Goal: Transaction & Acquisition: Obtain resource

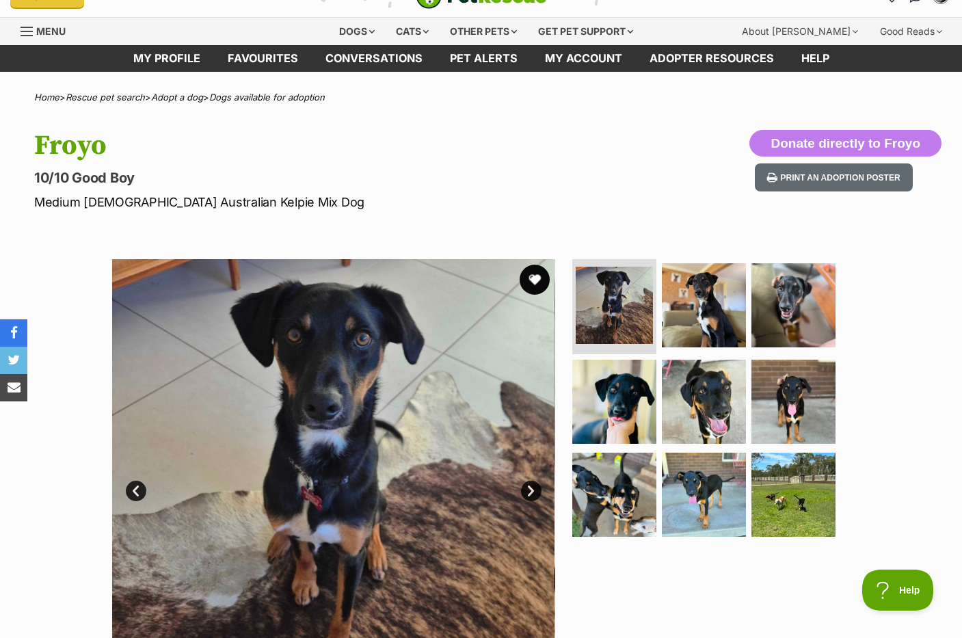
click at [537, 282] on button "favourite" at bounding box center [534, 280] width 30 height 30
click at [200, 98] on link "Adopt a dog" at bounding box center [177, 97] width 52 height 11
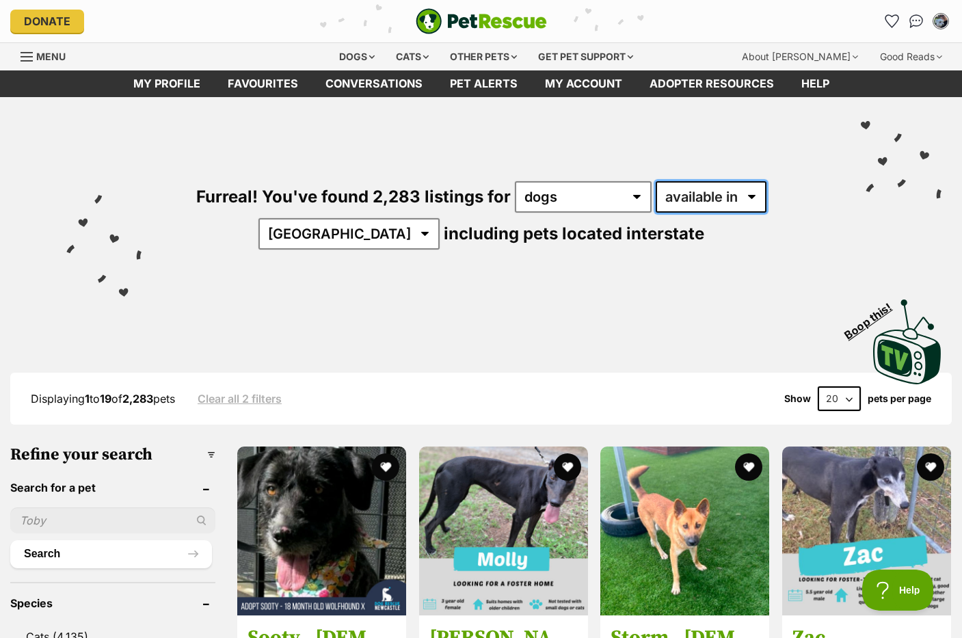
select select "disabled"
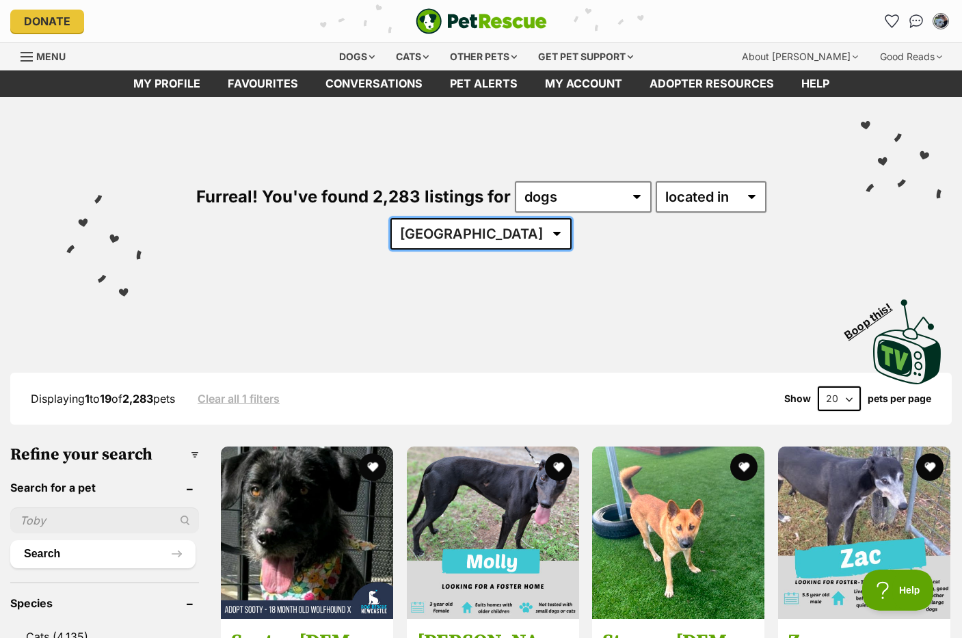
select select "NSW"
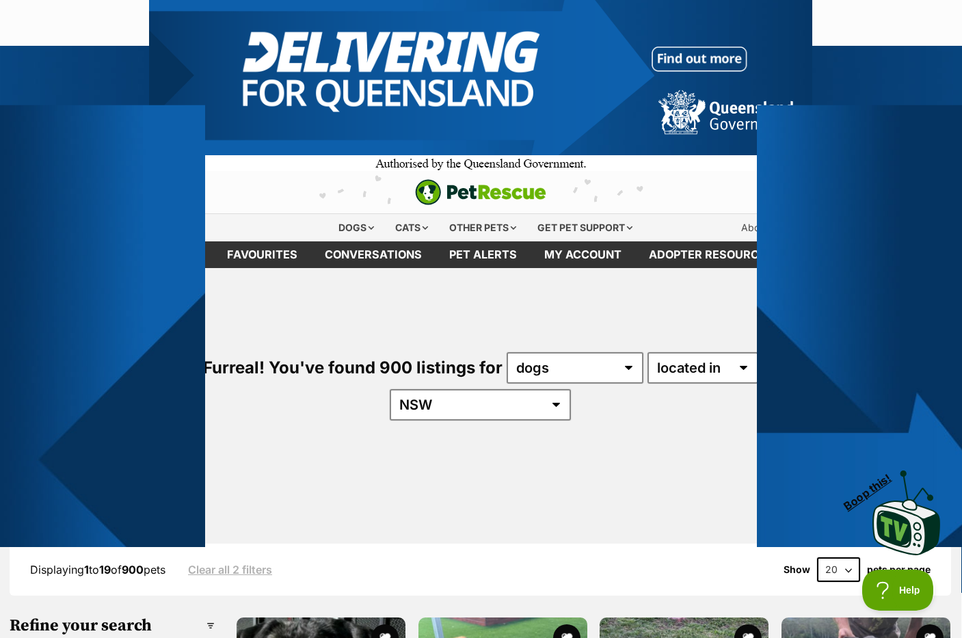
scroll to position [0, 1]
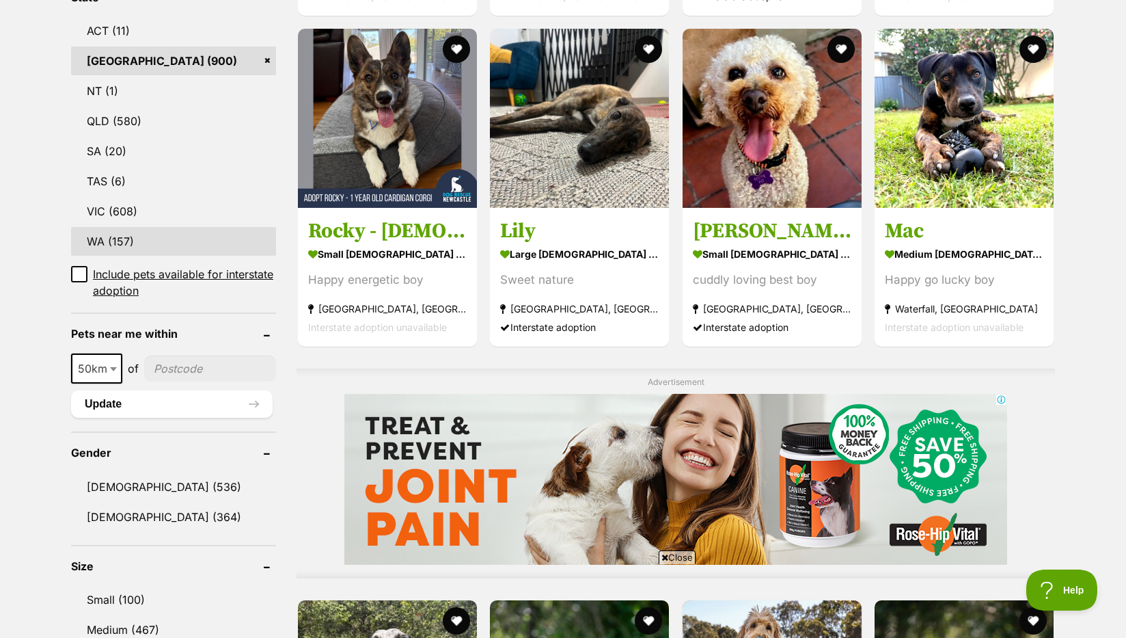
scroll to position [777, 0]
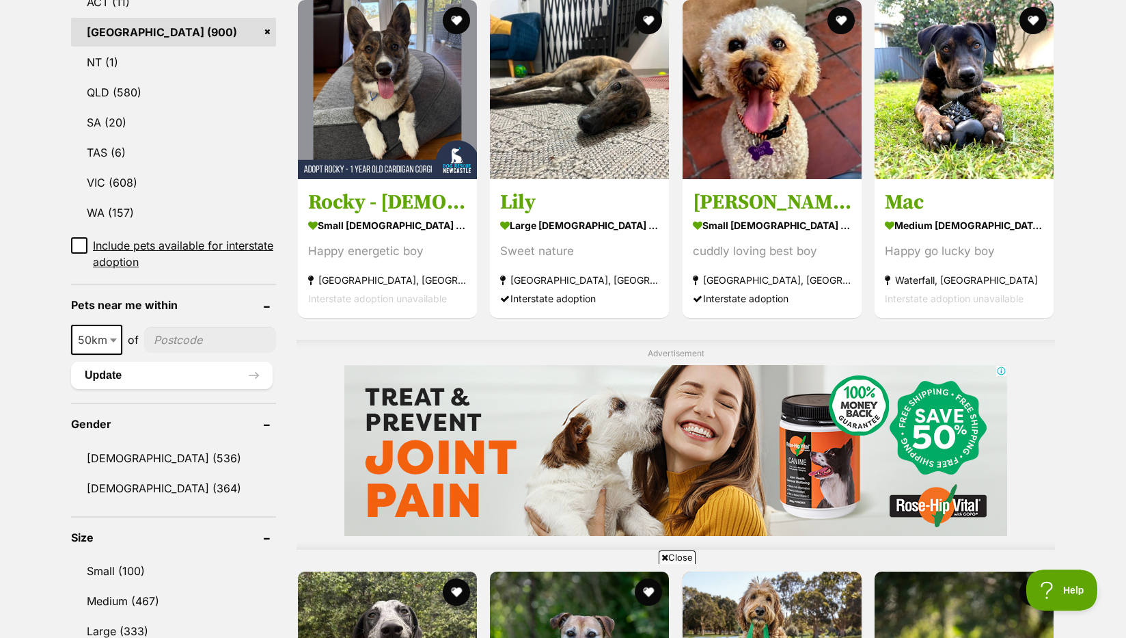
click at [113, 325] on span at bounding box center [115, 340] width 14 height 30
select select "100"
click at [170, 327] on input"] "postcode" at bounding box center [212, 340] width 127 height 26
type input"] "2026"
click at [162, 362] on button "Update" at bounding box center [172, 375] width 202 height 27
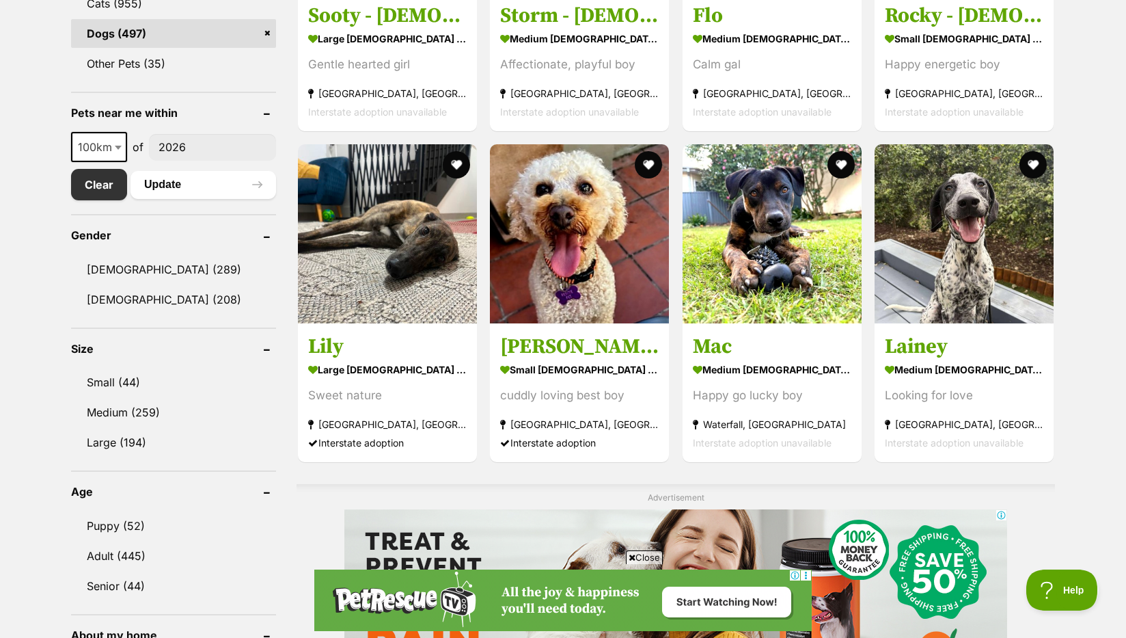
scroll to position [597, 0]
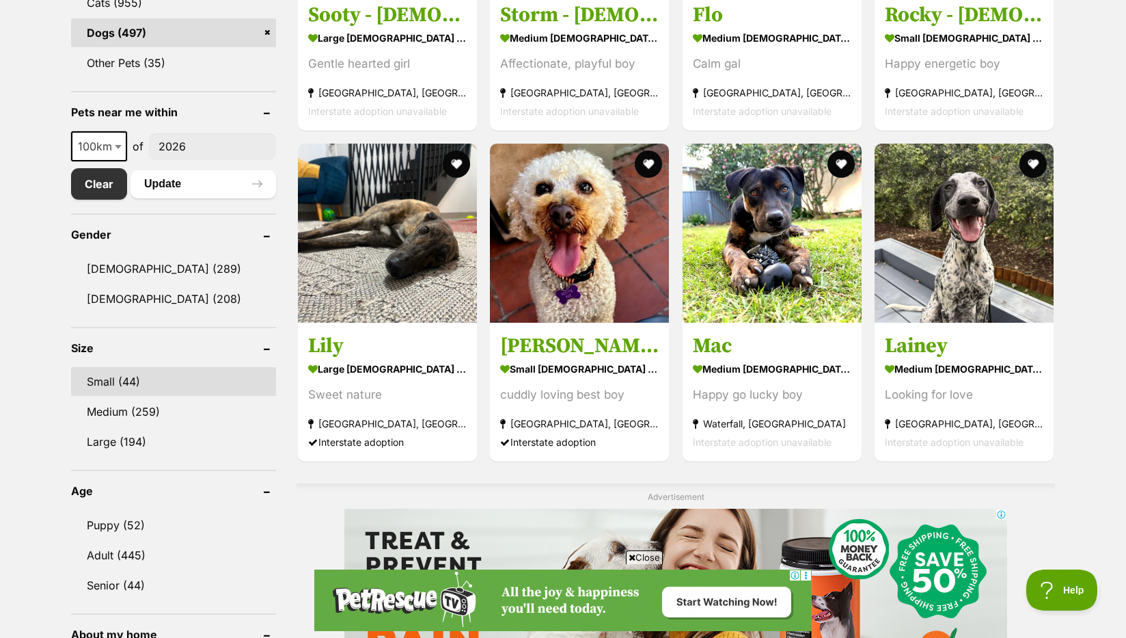
click at [157, 379] on link "Small (44)" at bounding box center [173, 381] width 205 height 29
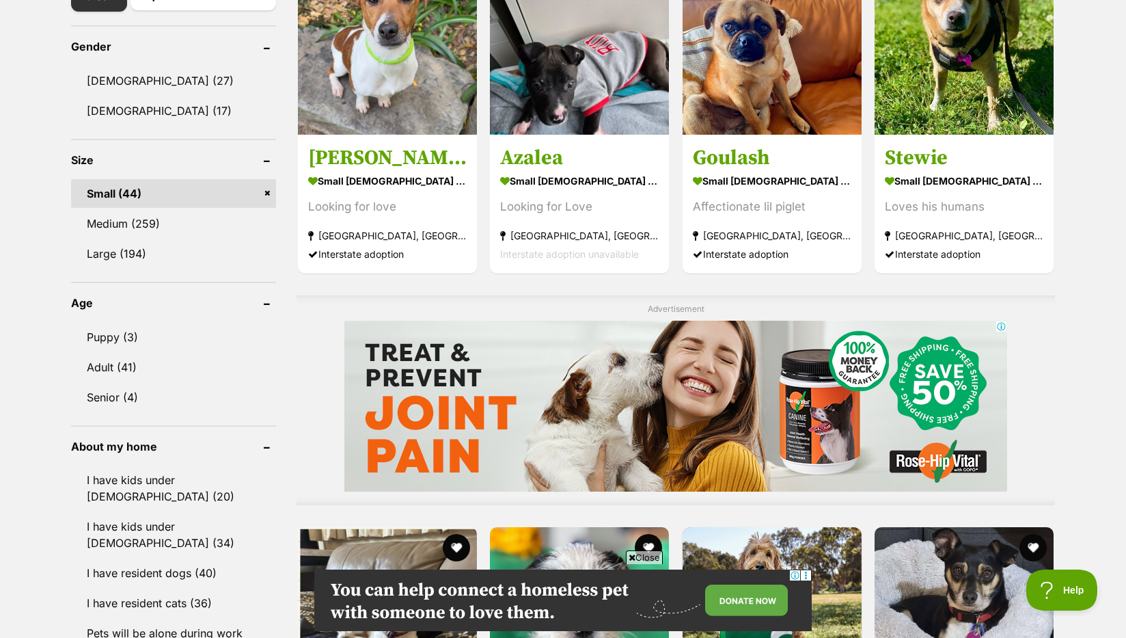
scroll to position [794, 0]
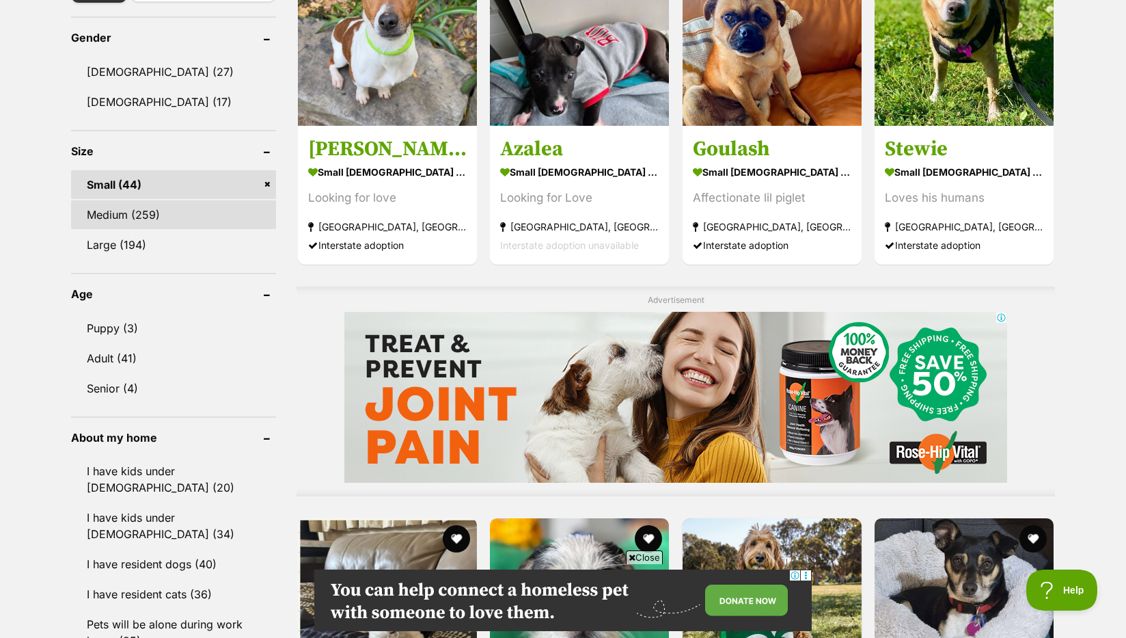
click at [167, 203] on link "Medium (259)" at bounding box center [173, 214] width 205 height 29
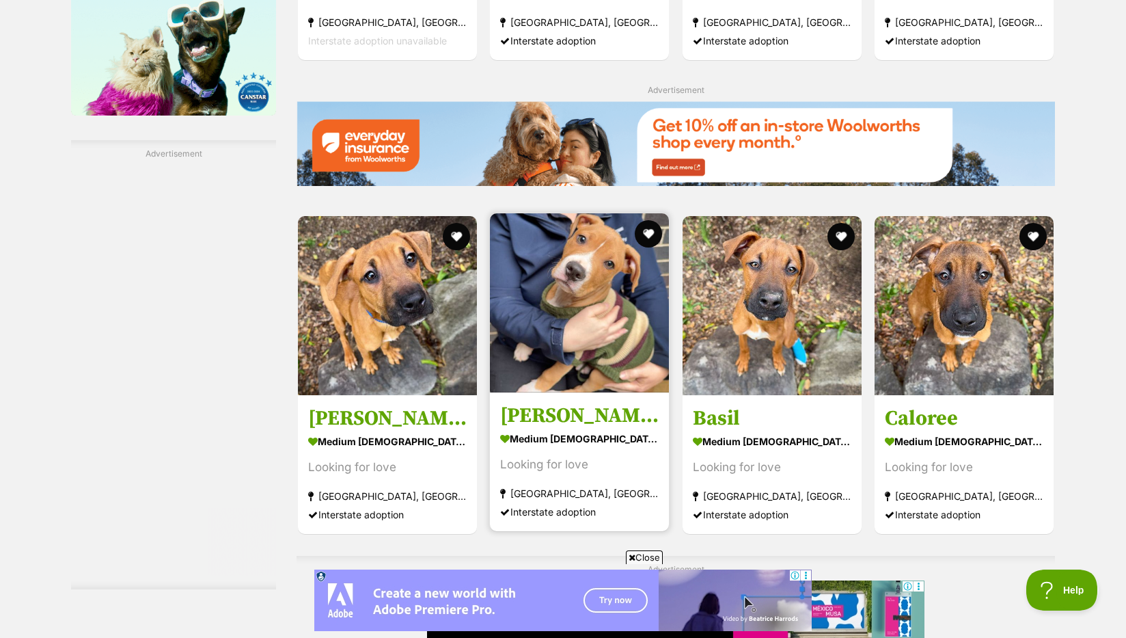
click at [574, 288] on img at bounding box center [579, 302] width 179 height 179
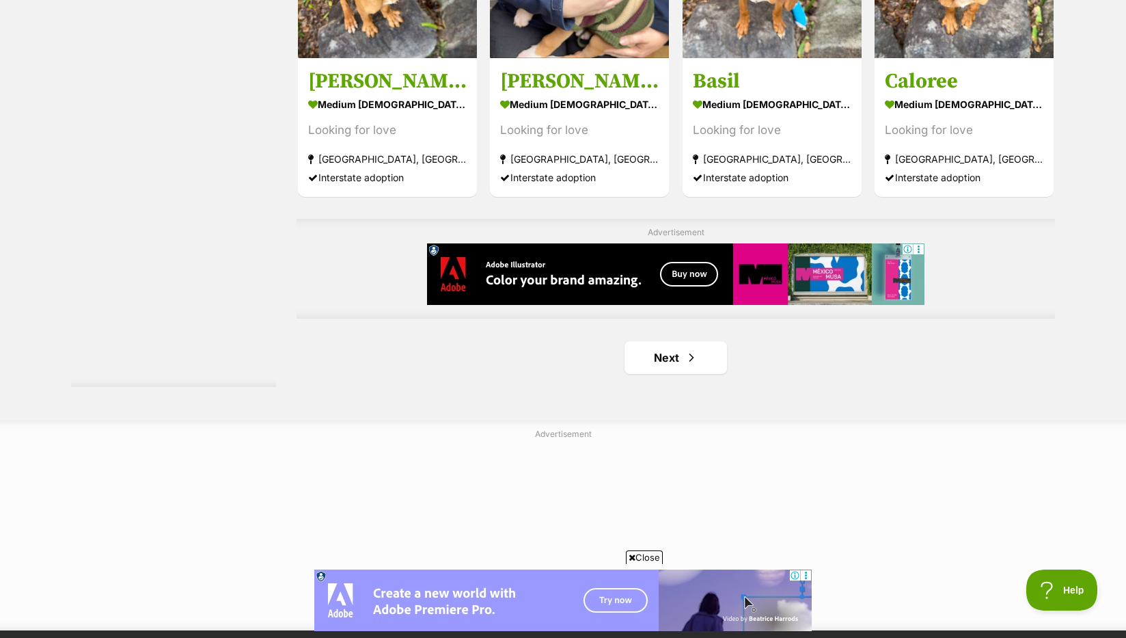
scroll to position [2273, 0]
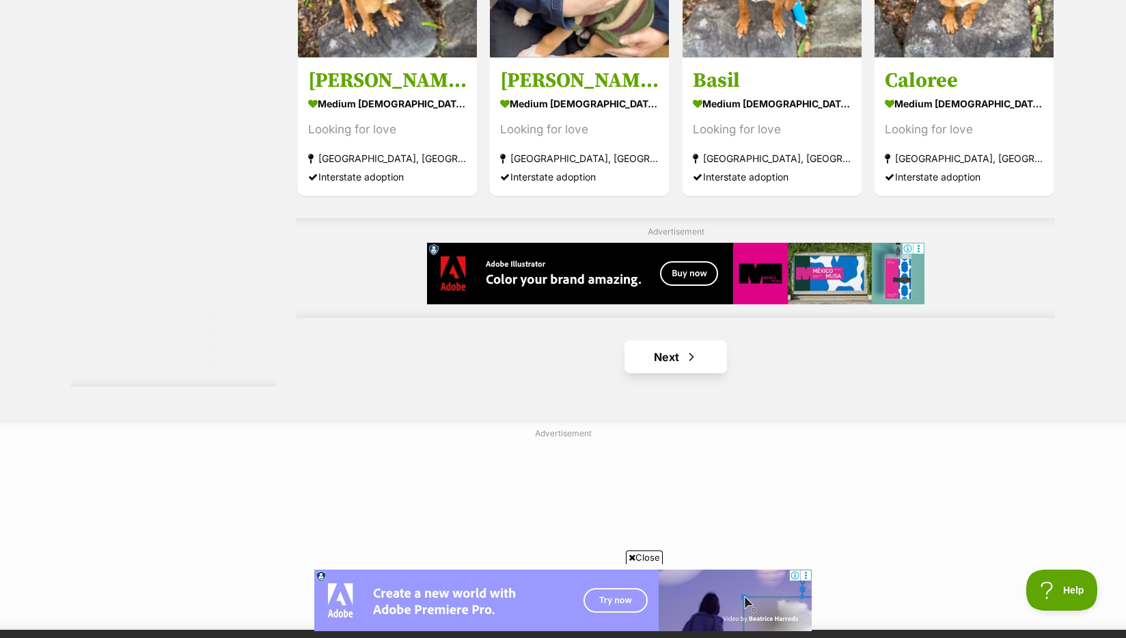
click at [660, 356] on link "Next" at bounding box center [676, 356] width 103 height 33
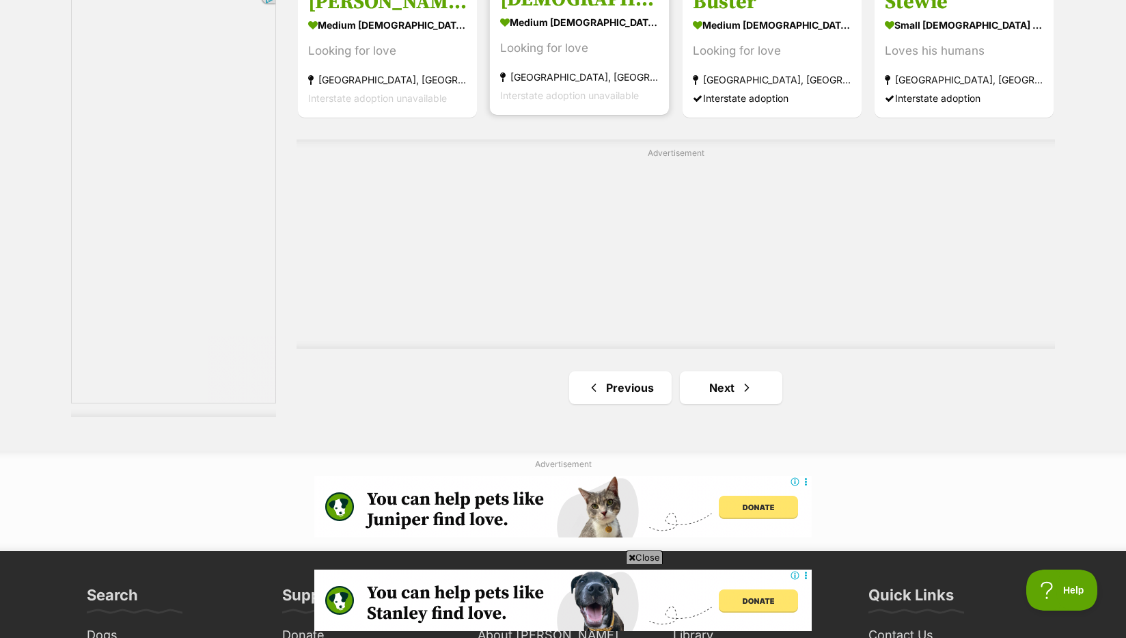
scroll to position [2379, 0]
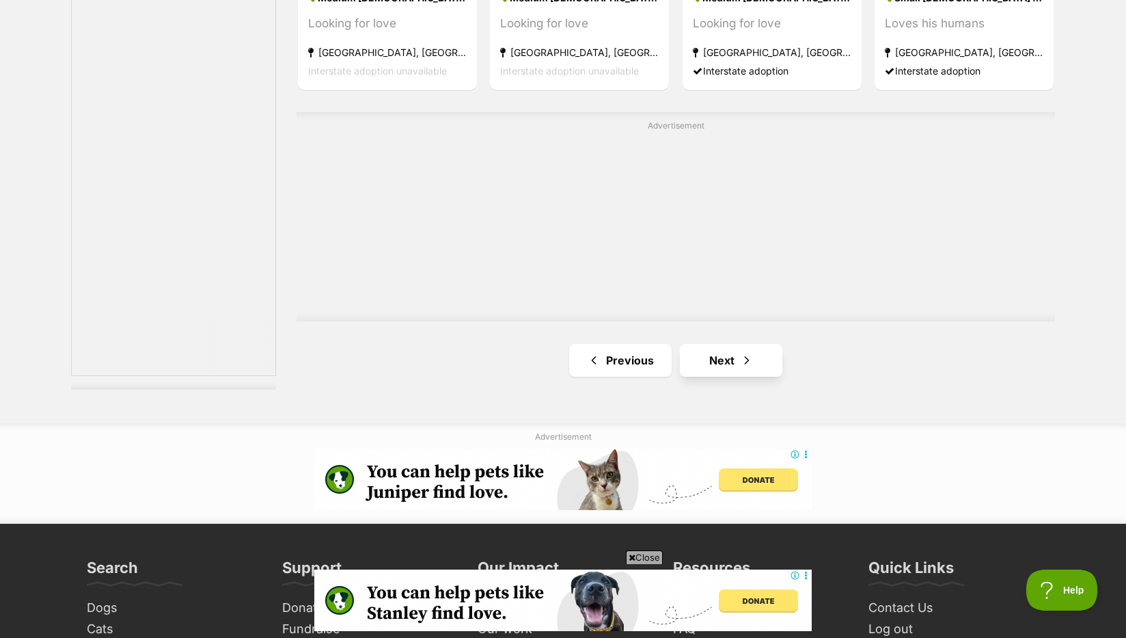
click at [709, 357] on link "Next" at bounding box center [731, 360] width 103 height 33
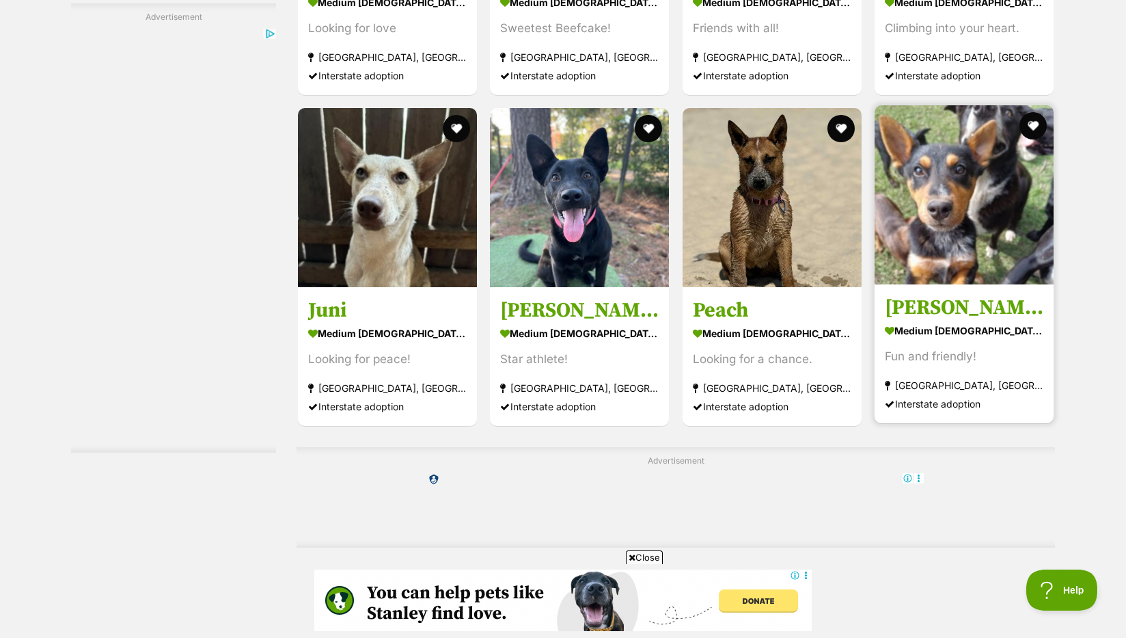
scroll to position [2115, 0]
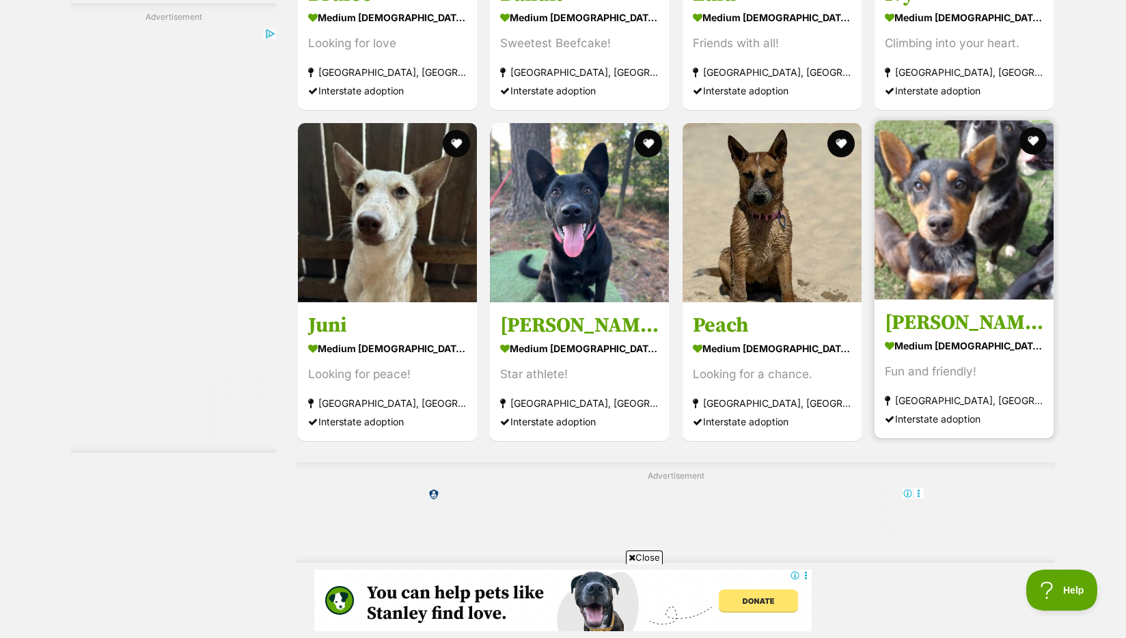
click at [949, 276] on img at bounding box center [964, 209] width 179 height 179
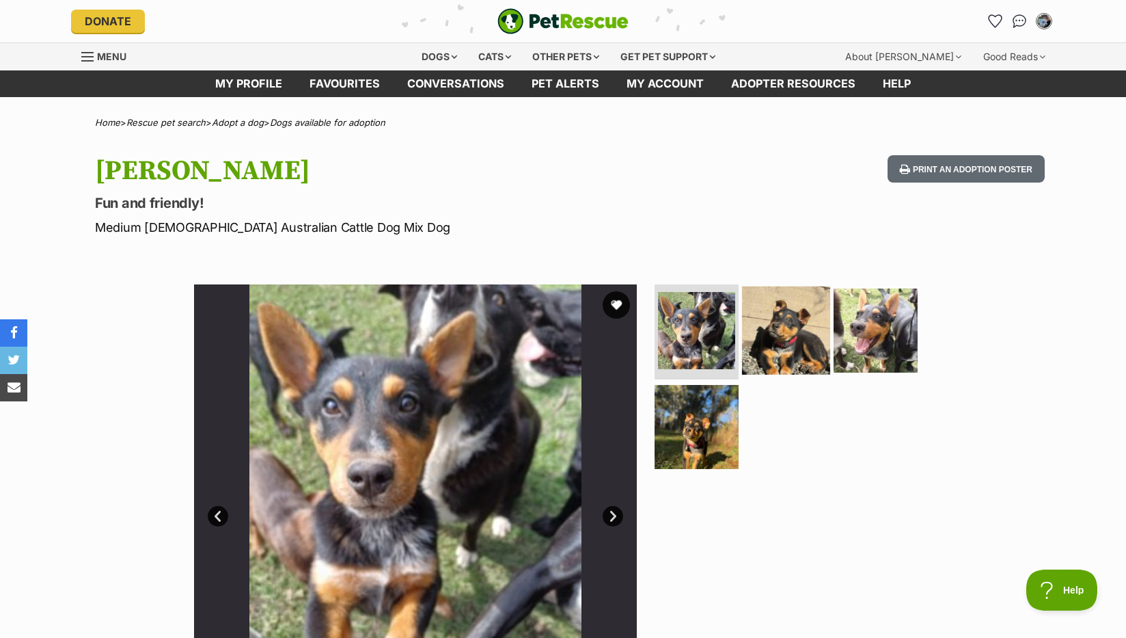
click at [798, 321] on img at bounding box center [786, 330] width 88 height 88
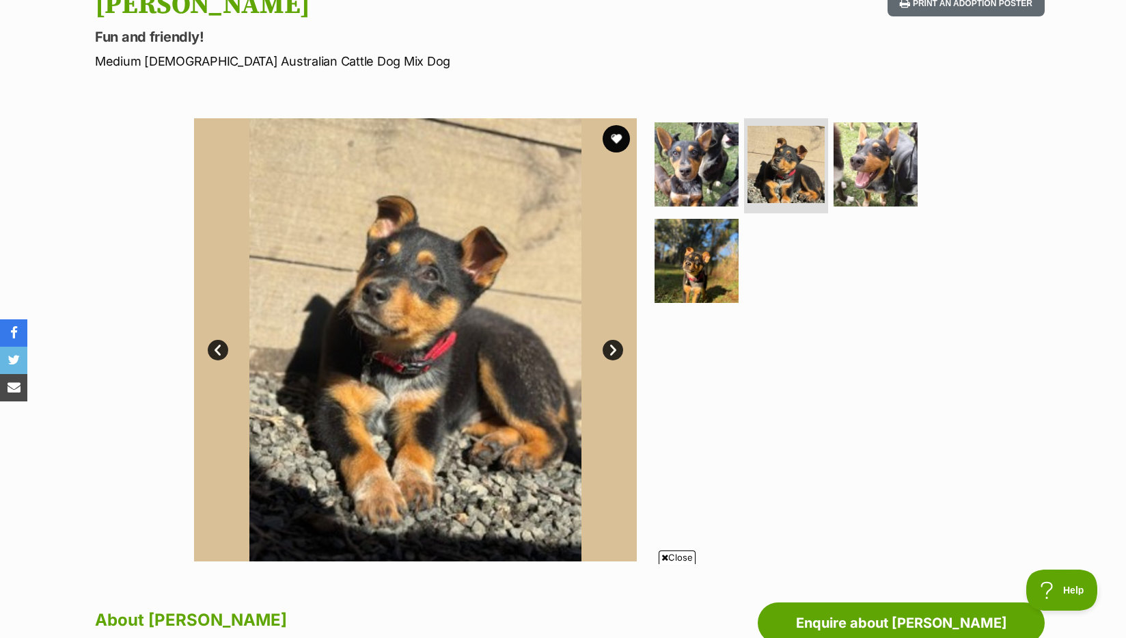
scroll to position [165, 0]
click at [873, 103] on section "Available 2 of 4 images 2 of 4 images 2 of 4 images 2 of 4 images Next Prev 1 2…" at bounding box center [563, 329] width 779 height 463
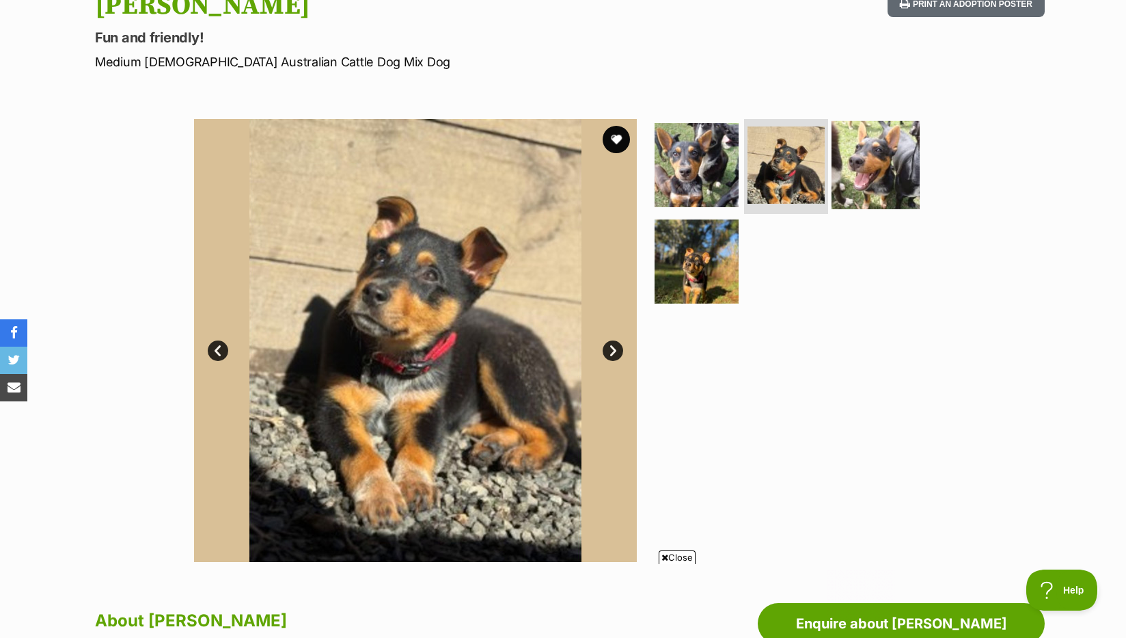
click at [871, 138] on img at bounding box center [876, 164] width 88 height 88
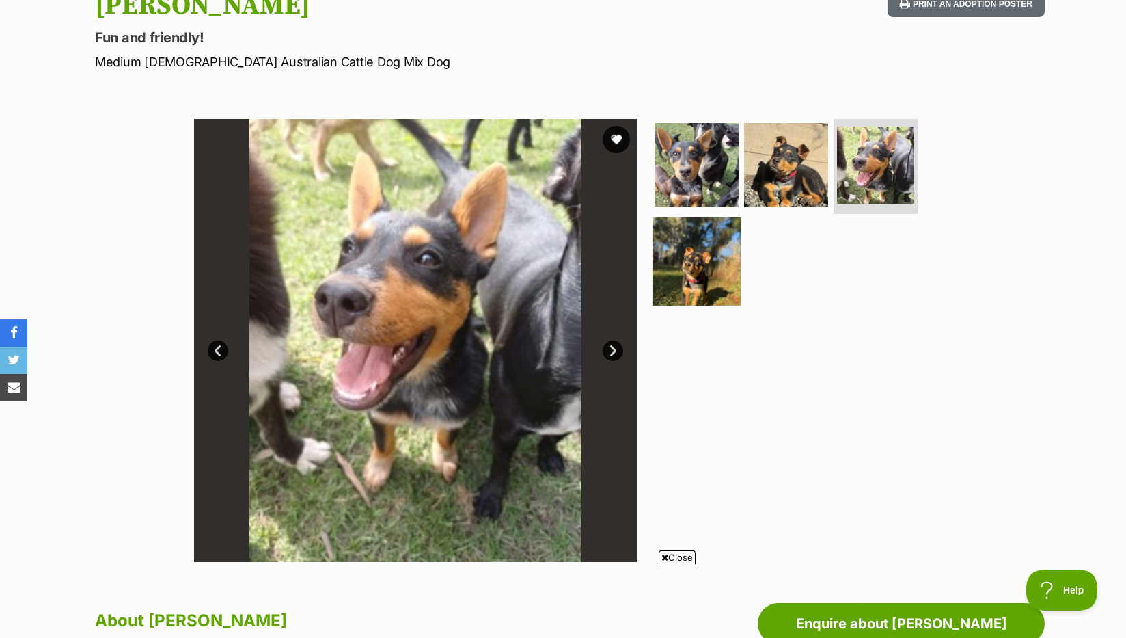
click at [692, 249] on img at bounding box center [697, 261] width 88 height 88
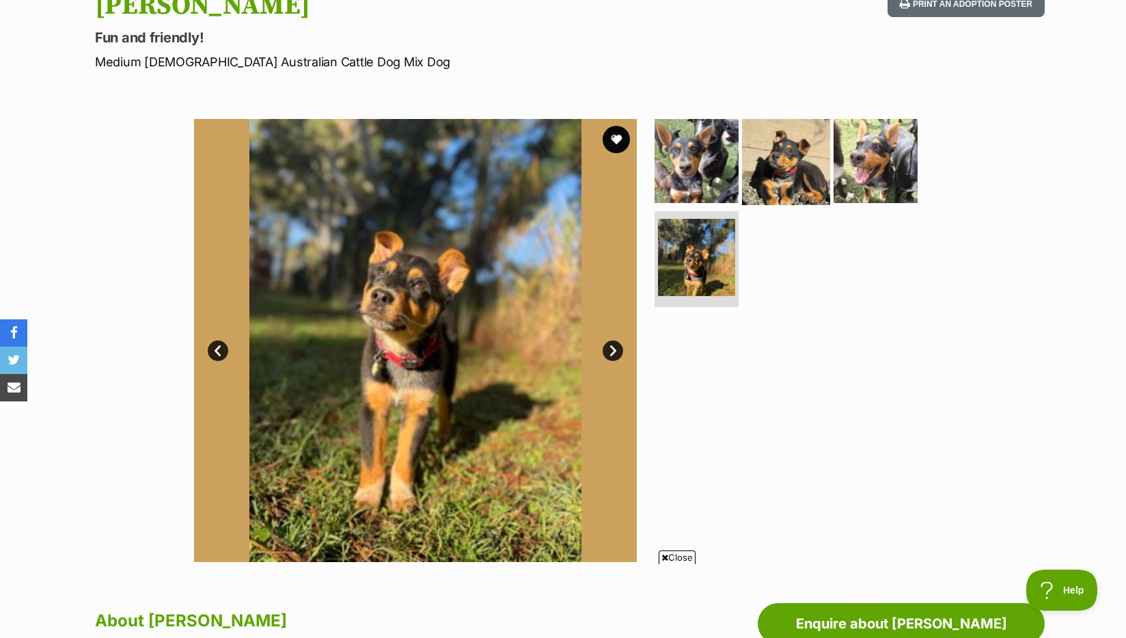
click at [787, 135] on img at bounding box center [786, 160] width 88 height 88
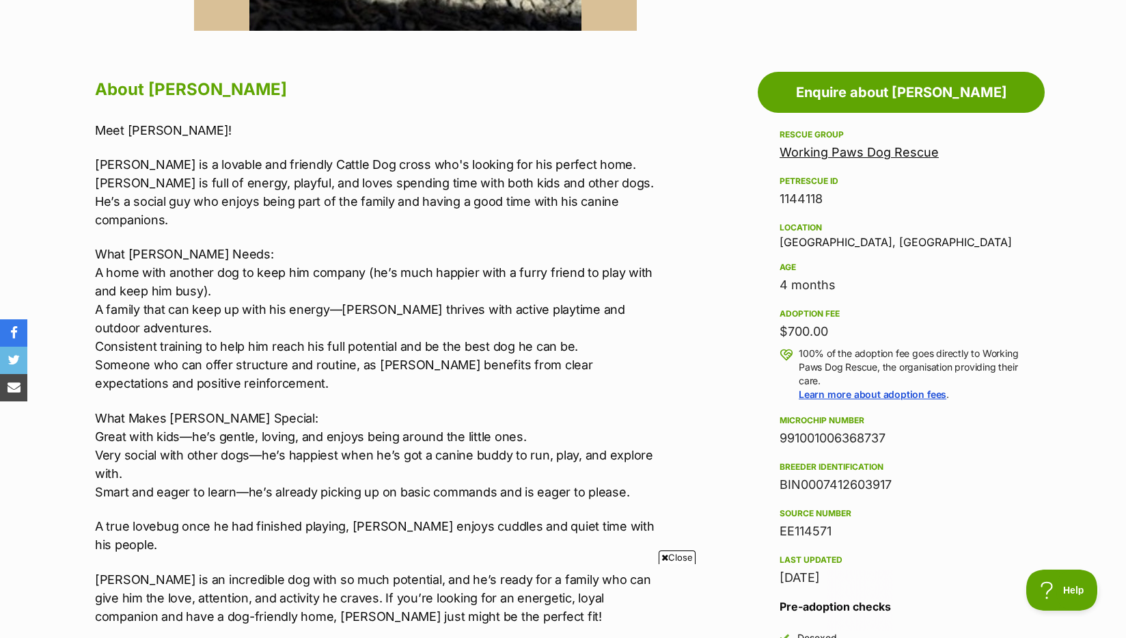
scroll to position [0, 0]
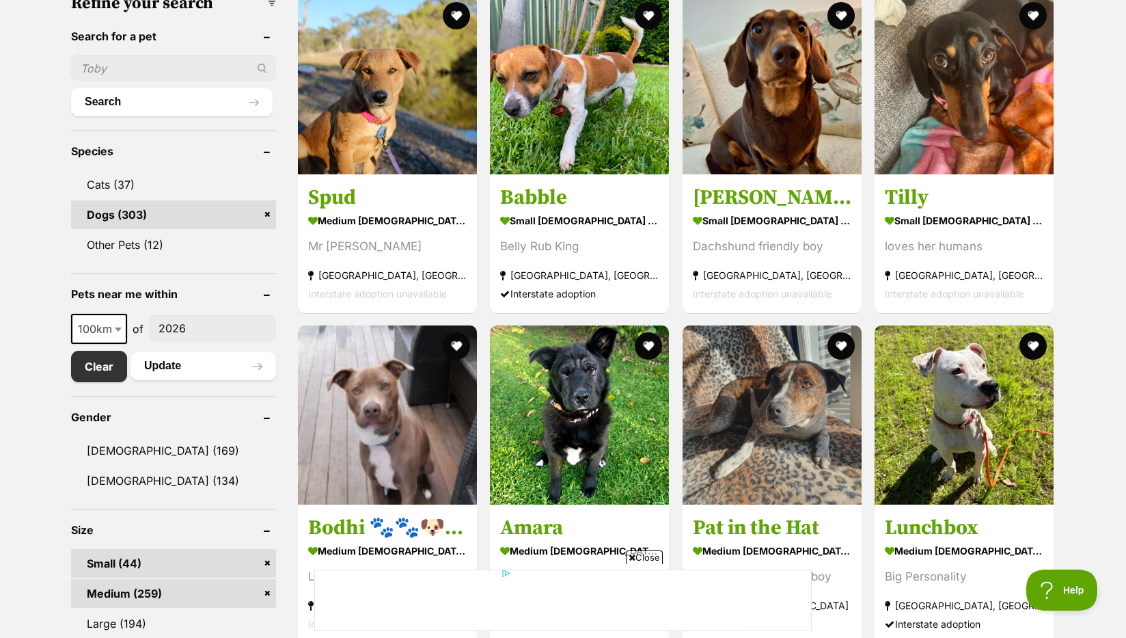
scroll to position [351, 0]
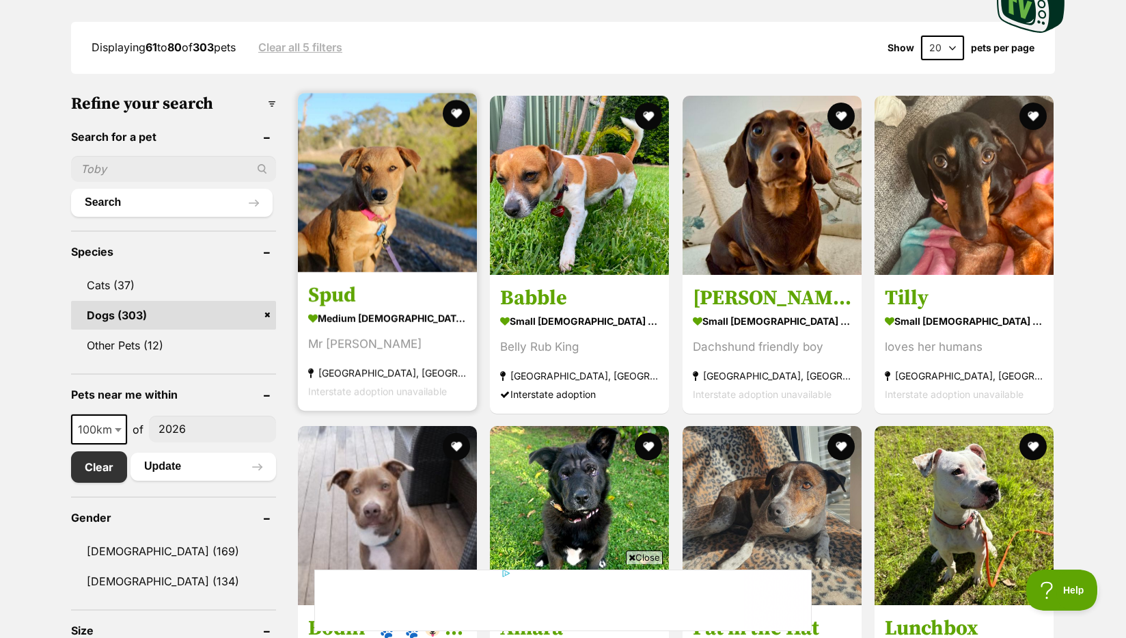
click at [401, 258] on img at bounding box center [387, 182] width 179 height 179
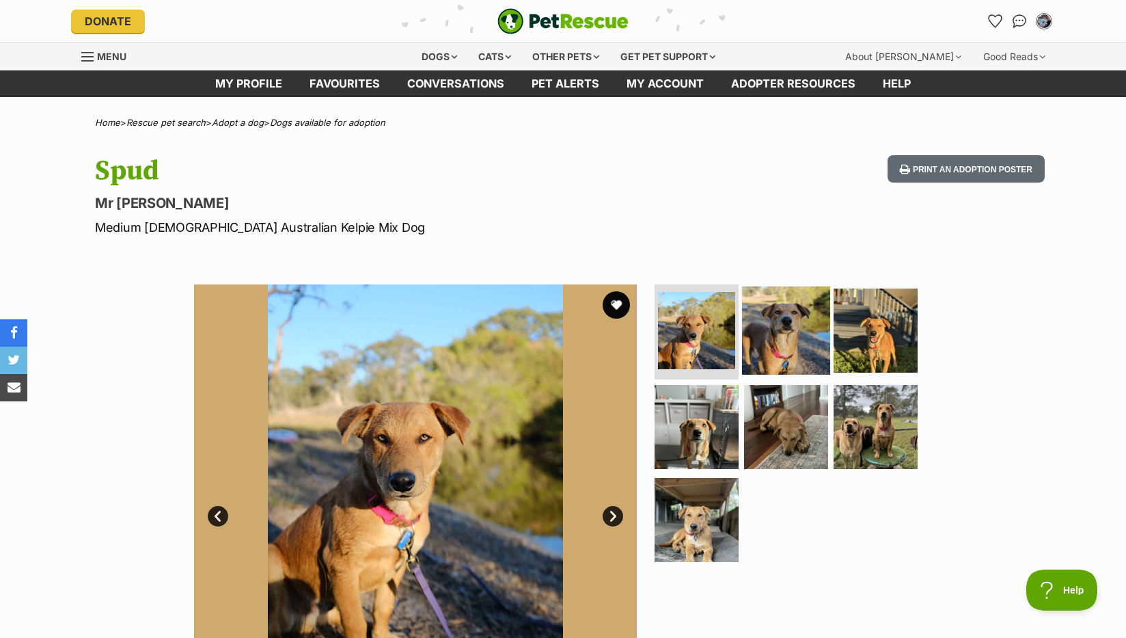
click at [773, 332] on img at bounding box center [786, 330] width 88 height 88
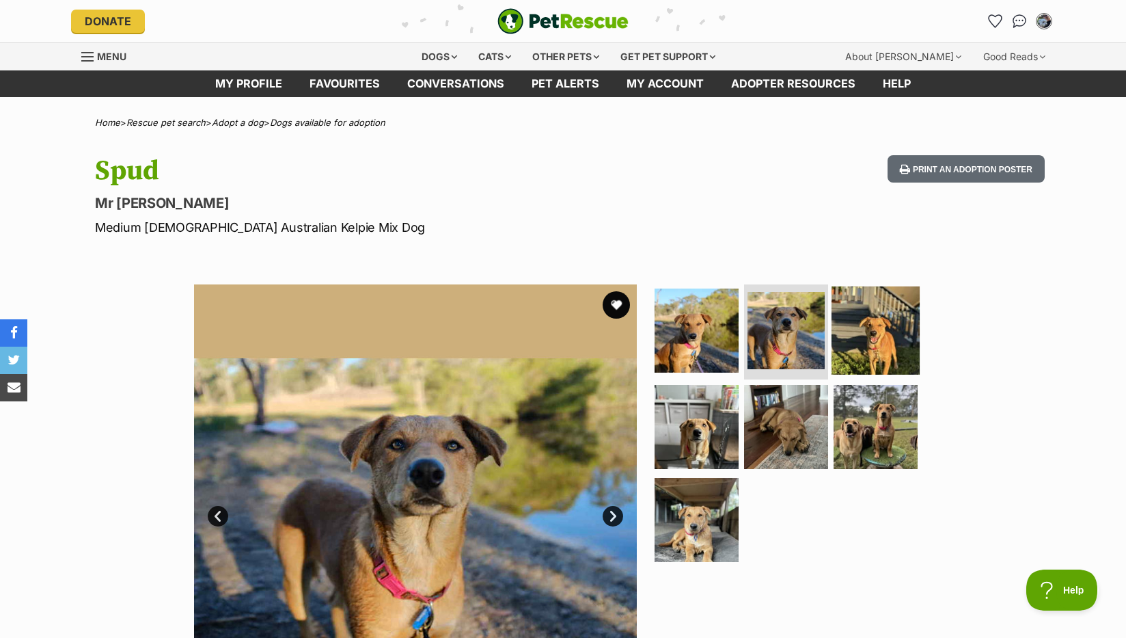
click at [858, 344] on img at bounding box center [876, 330] width 88 height 88
